Goal: Task Accomplishment & Management: Complete application form

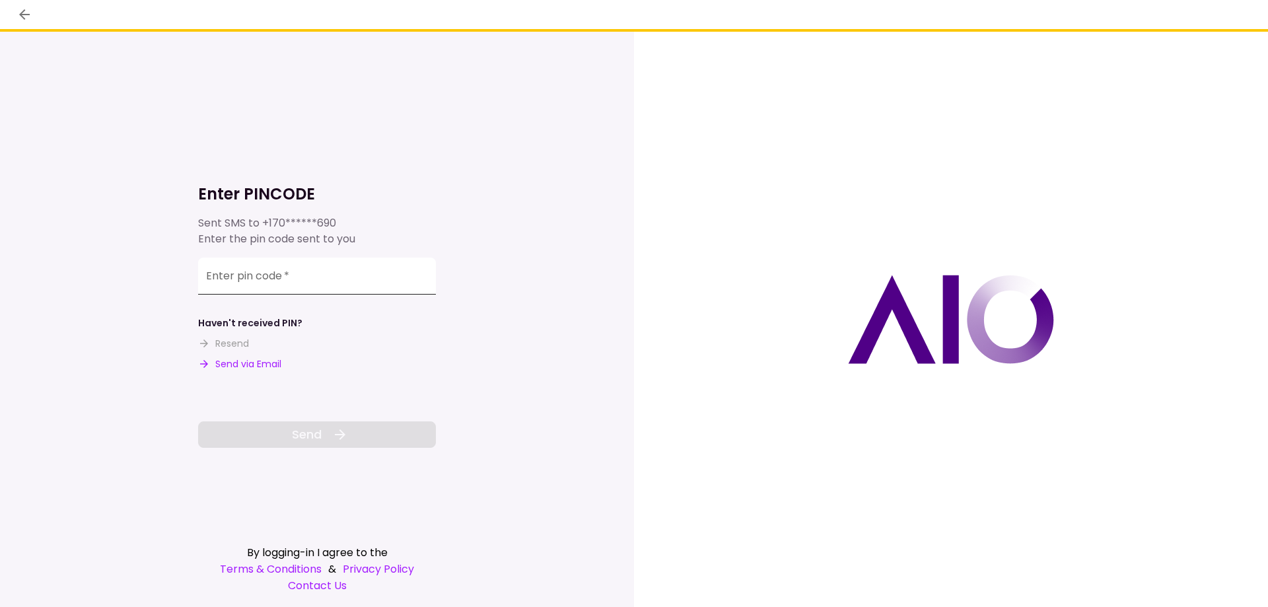
click at [316, 276] on input "Enter pin code   *" at bounding box center [317, 275] width 238 height 37
type input "******"
click at [312, 430] on span "Send" at bounding box center [307, 434] width 30 height 18
